Goal: Check status: Check status

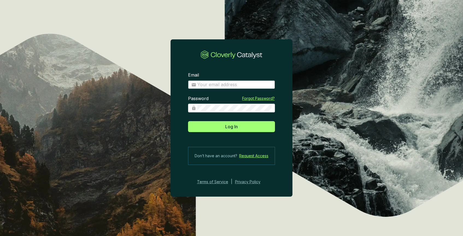
click at [230, 82] on input "Email" at bounding box center [234, 85] width 74 height 6
type input "[EMAIL_ADDRESS][DOMAIN_NAME]"
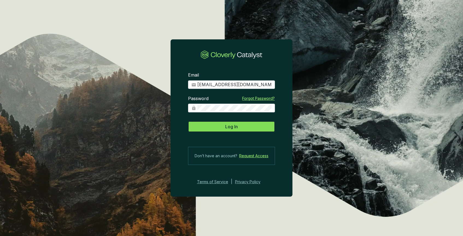
click at [219, 124] on button "Log In" at bounding box center [231, 126] width 87 height 11
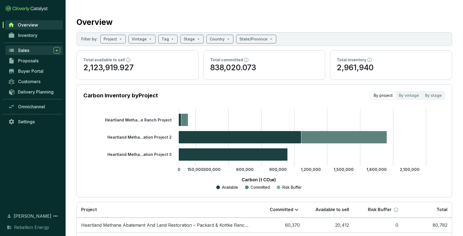
click at [28, 50] on span "Sales" at bounding box center [23, 50] width 11 height 5
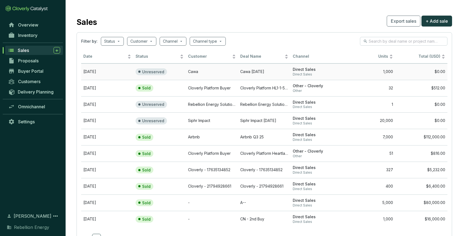
click at [274, 72] on td "Cawa [DATE]" at bounding box center [264, 71] width 52 height 16
